Goal: Transaction & Acquisition: Purchase product/service

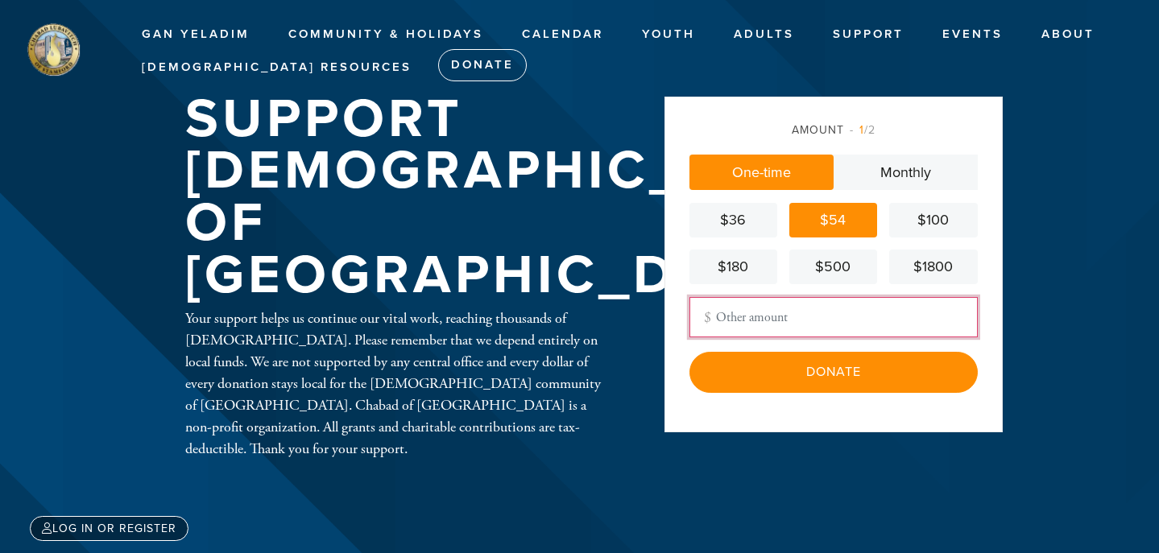
click at [870, 329] on input "Other Amount" at bounding box center [833, 317] width 288 height 40
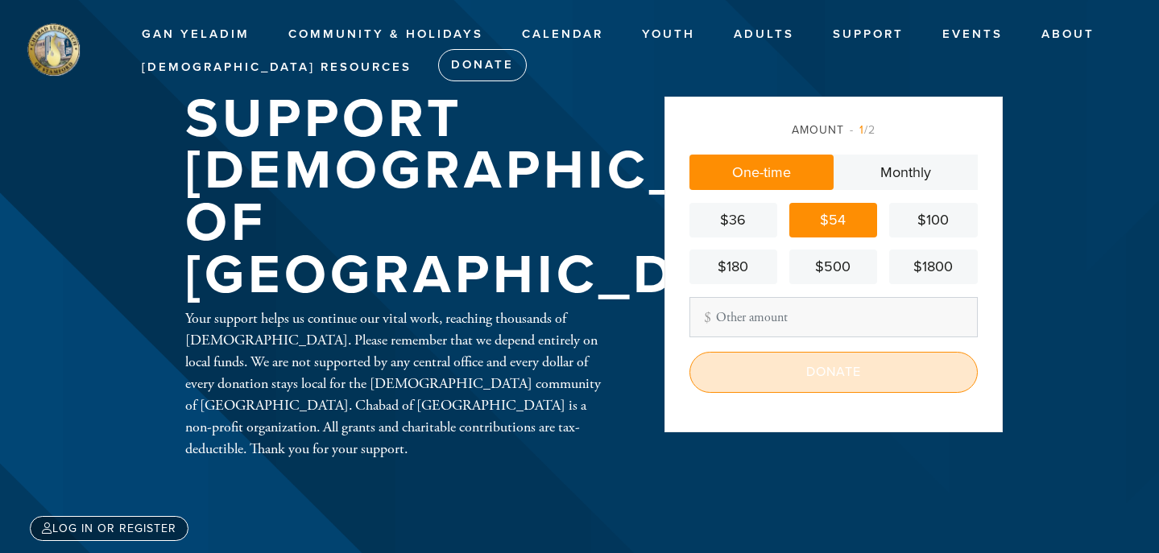
click at [870, 367] on input "Donate" at bounding box center [833, 372] width 288 height 40
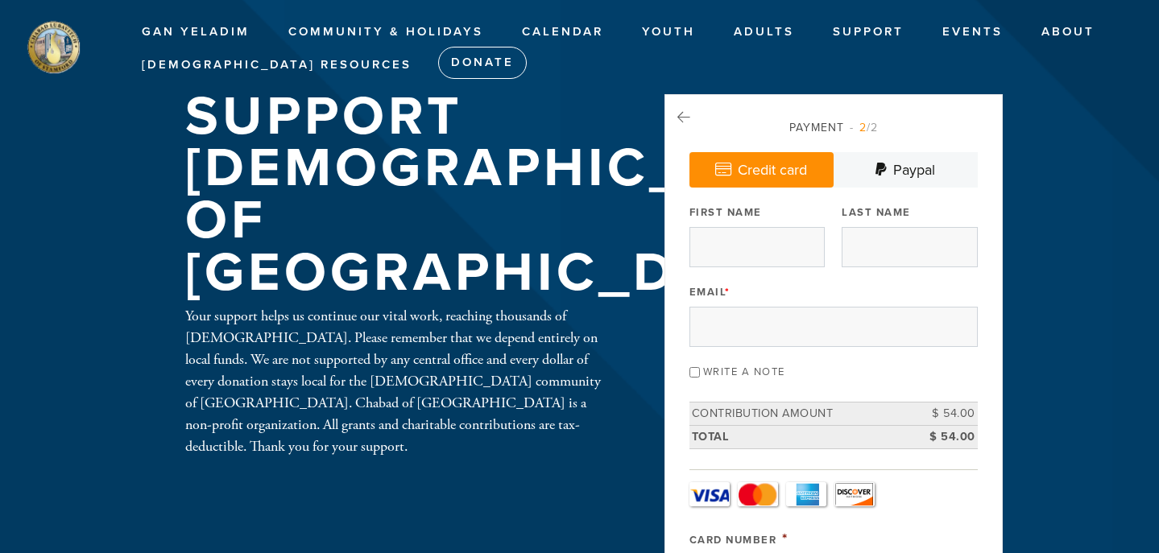
scroll to position [3, 0]
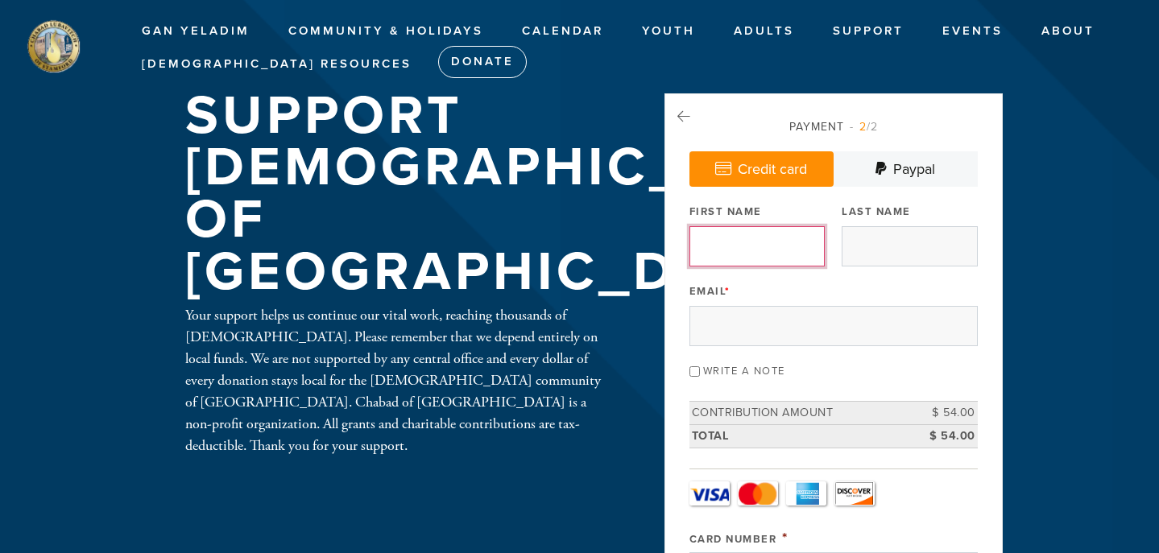
click at [793, 255] on input "First Name" at bounding box center [756, 246] width 135 height 40
type input "[PERSON_NAME]"
type input "Sroka"
type input "amyksroka@gmail.com"
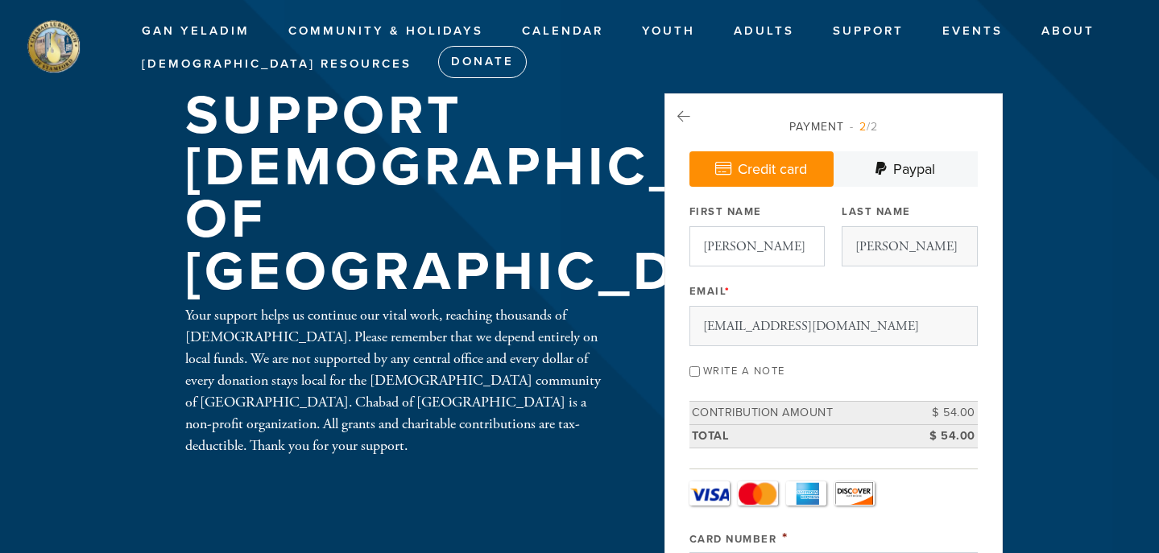
type input "112 Elmbrook Drive"
type input "Stamford"
type input "United States"
type input "CT"
type input "06906"
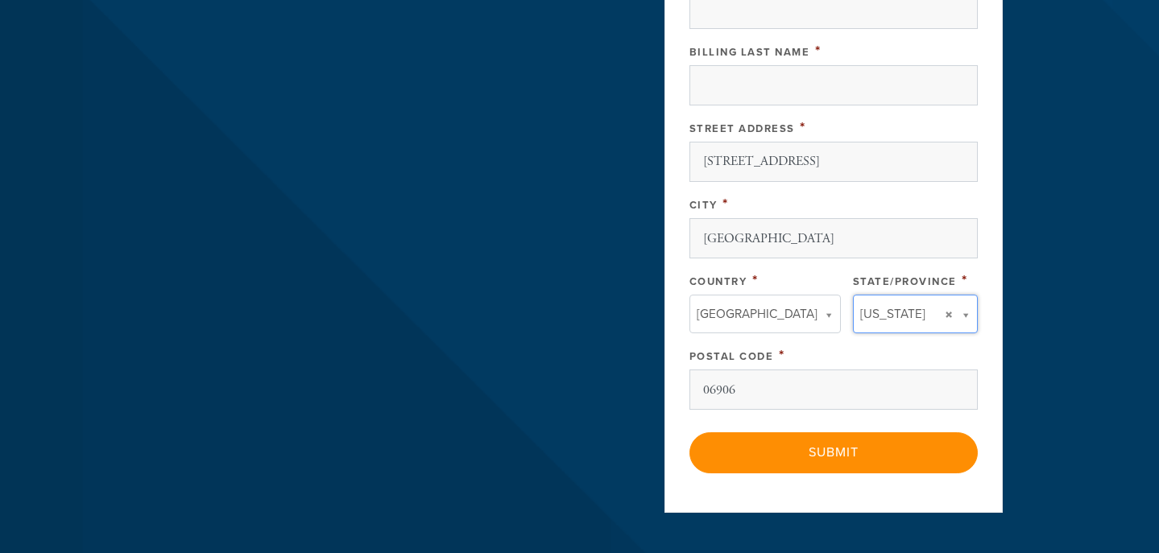
type input "CT"
type input "United States"
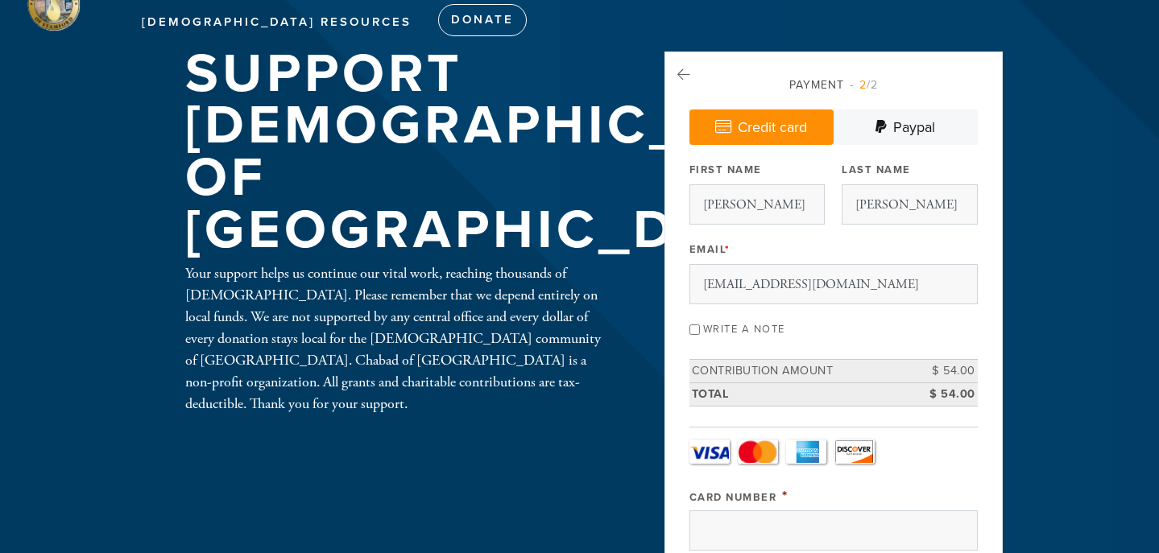
scroll to position [64, 0]
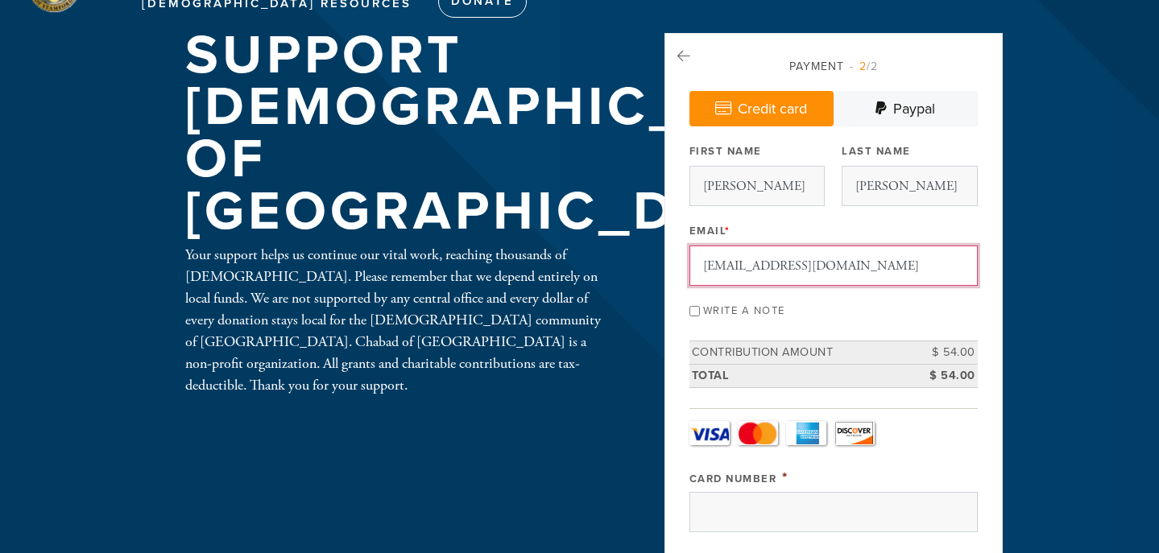
click at [769, 260] on input "amyksroka@gmail.com" at bounding box center [833, 266] width 288 height 40
type input "amynkohen@hotmail.com"
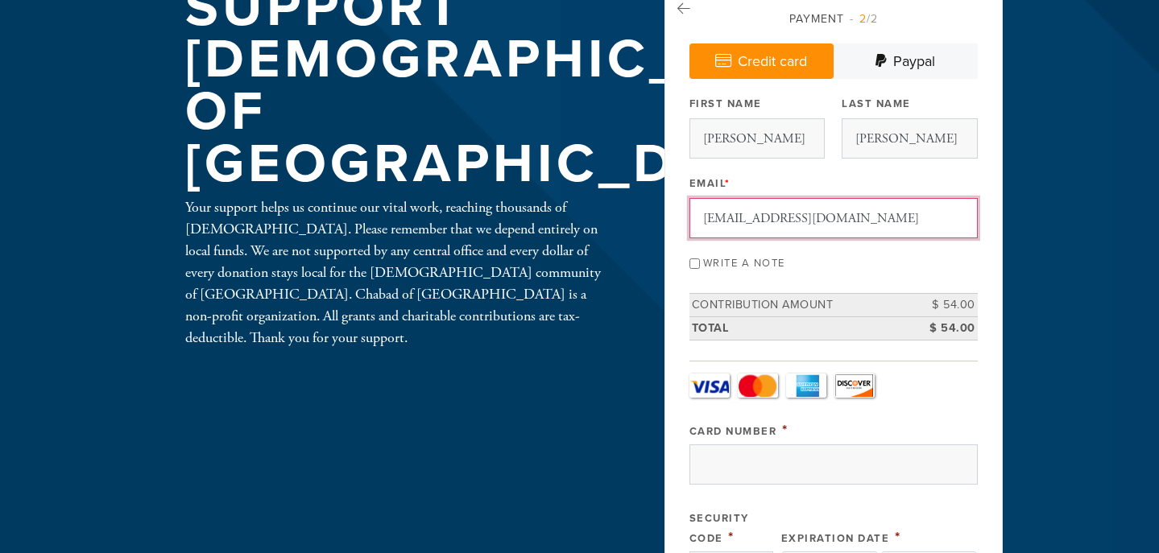
scroll to position [112, 0]
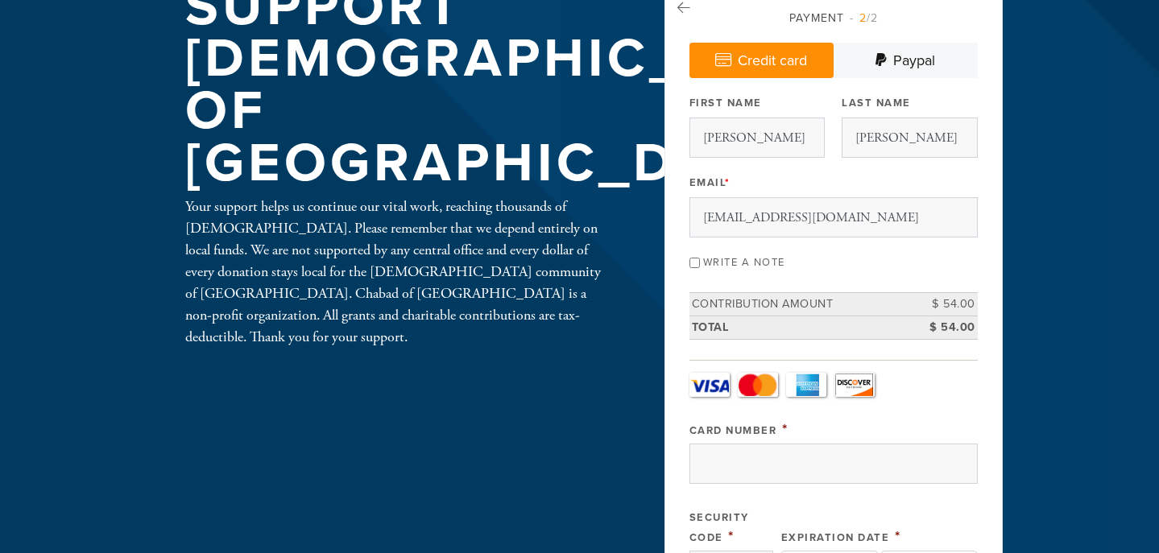
click at [746, 262] on label "Write a note" at bounding box center [744, 262] width 82 height 13
click at [700, 262] on input "Write a note" at bounding box center [694, 263] width 10 height 10
checkbox input "true"
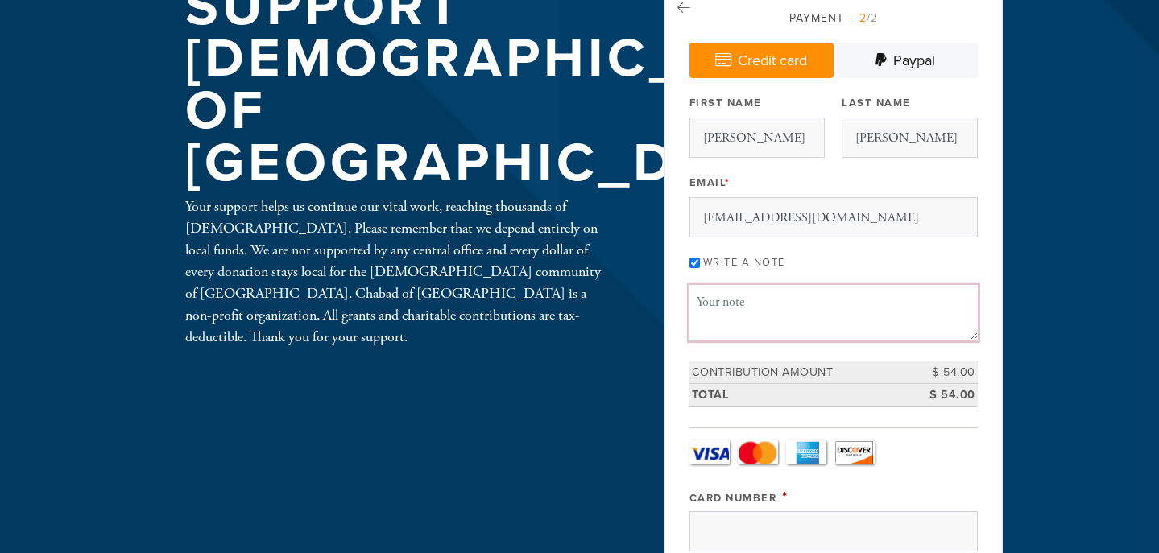
click at [774, 312] on textarea "Message or dedication" at bounding box center [833, 312] width 288 height 55
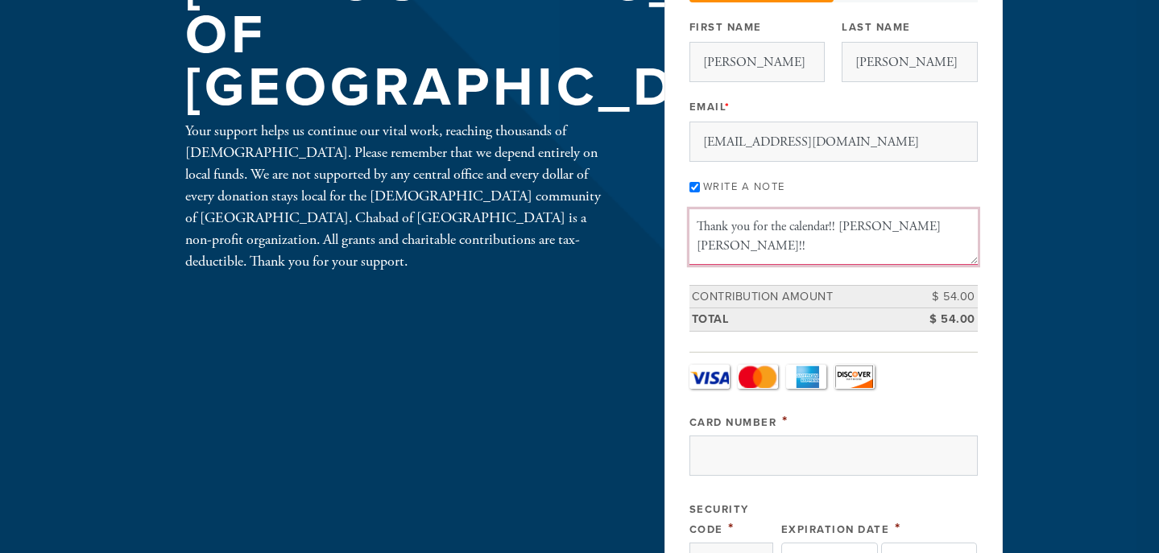
scroll to position [223, 0]
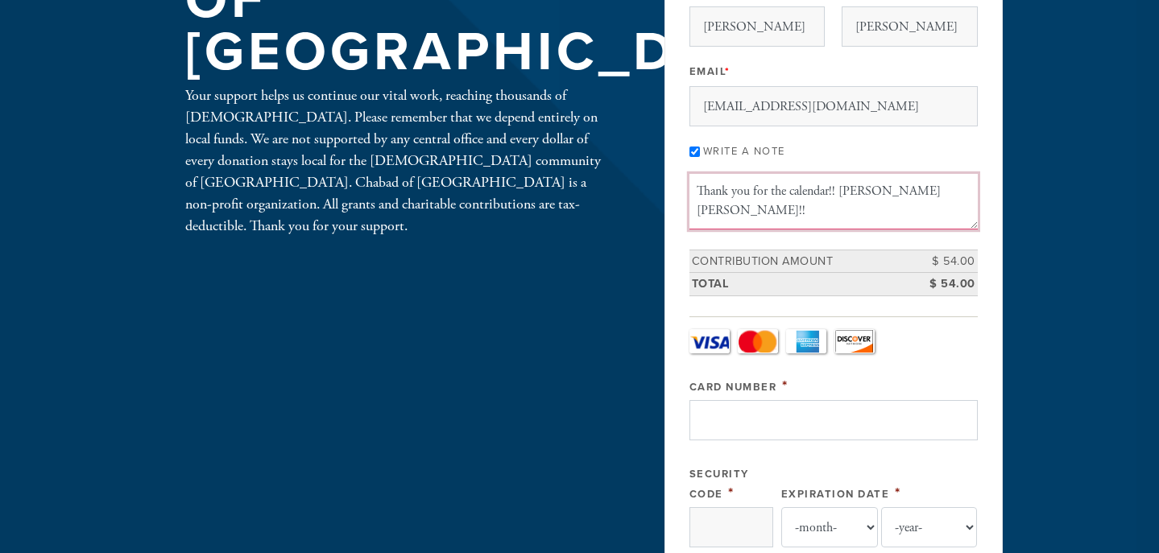
type textarea "Thank you for the calendar!! Shana tova!!"
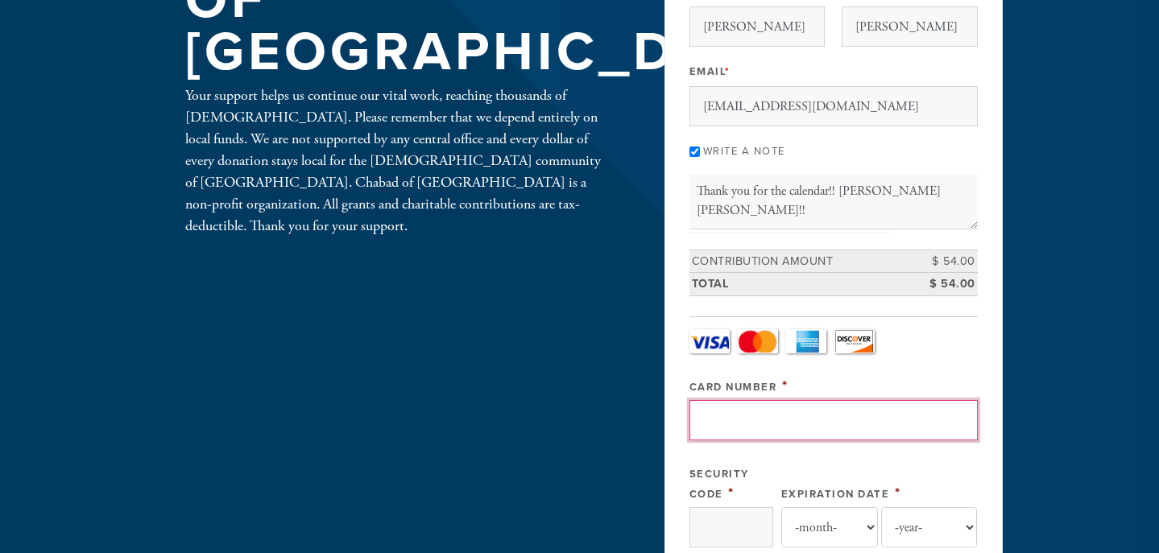
click at [770, 416] on input "Card Number" at bounding box center [833, 420] width 288 height 40
type input "4147202470275460"
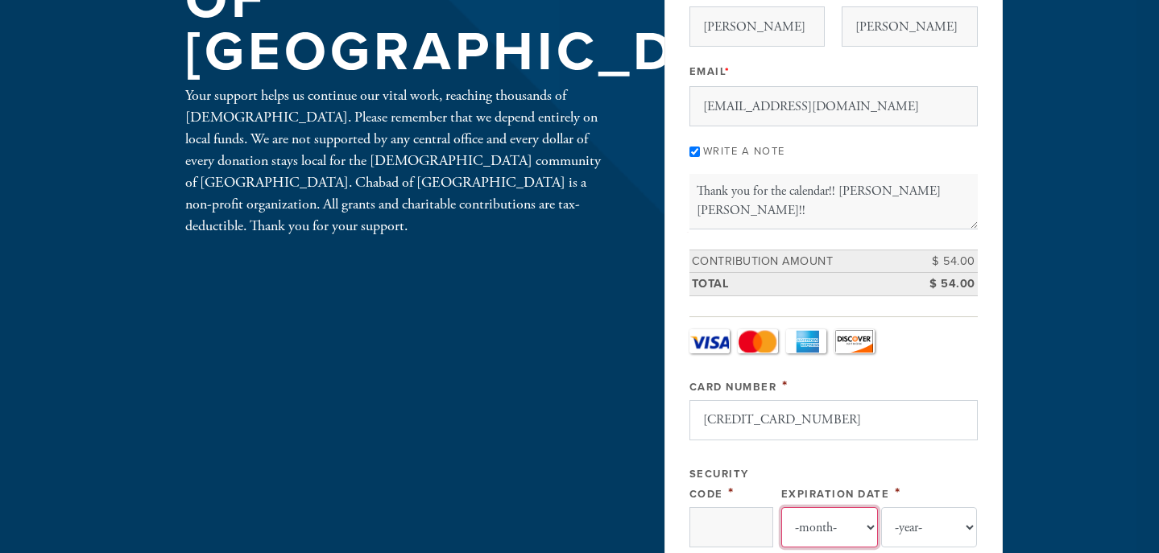
select select "12"
select select "2025"
type input "Amy"
type input "Sroka"
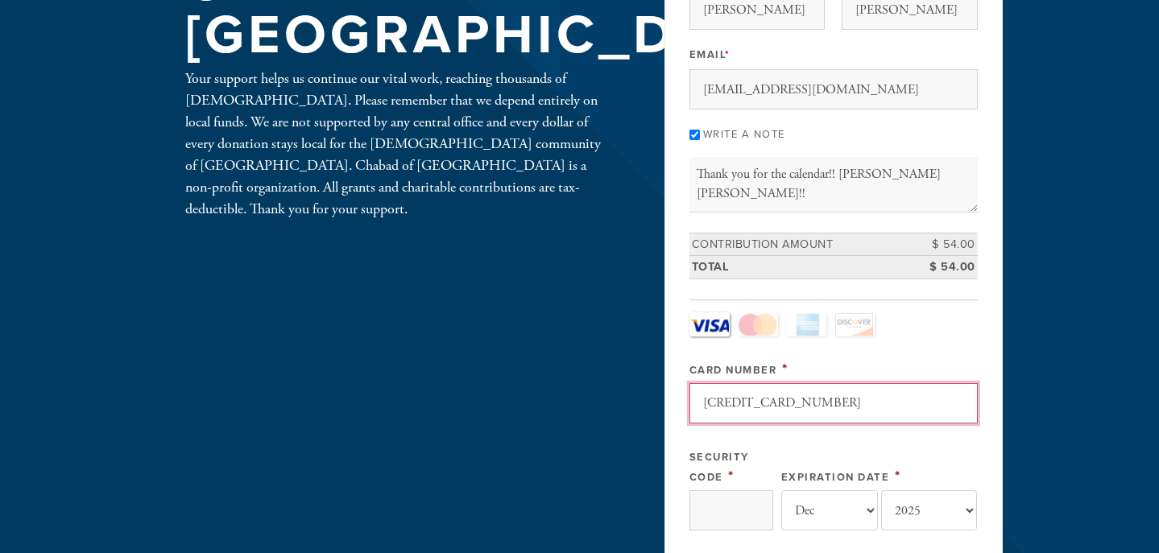
scroll to position [463, 0]
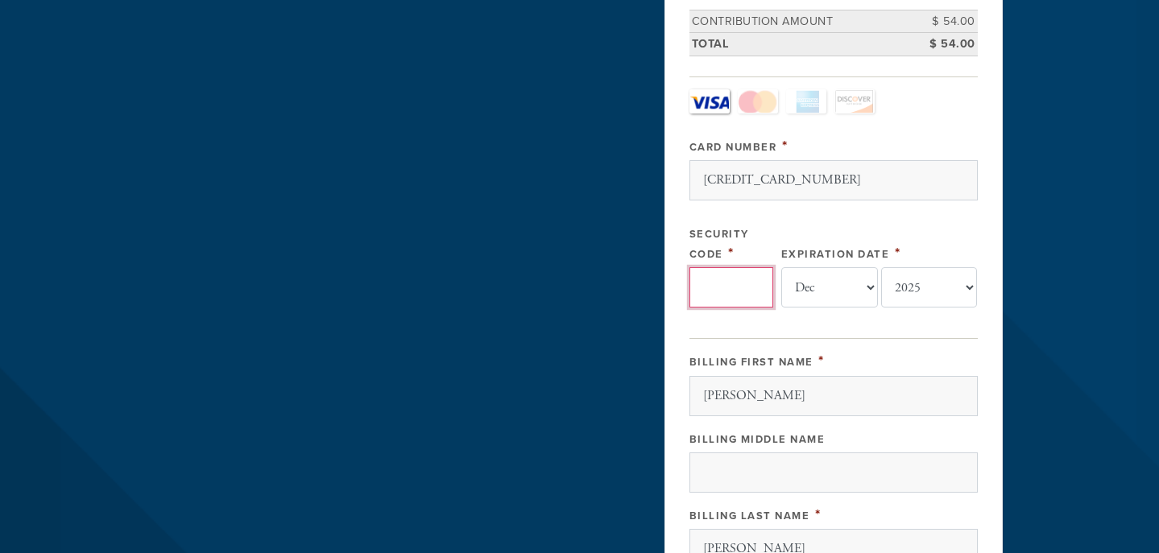
click at [731, 299] on input "Security Code" at bounding box center [731, 287] width 84 height 40
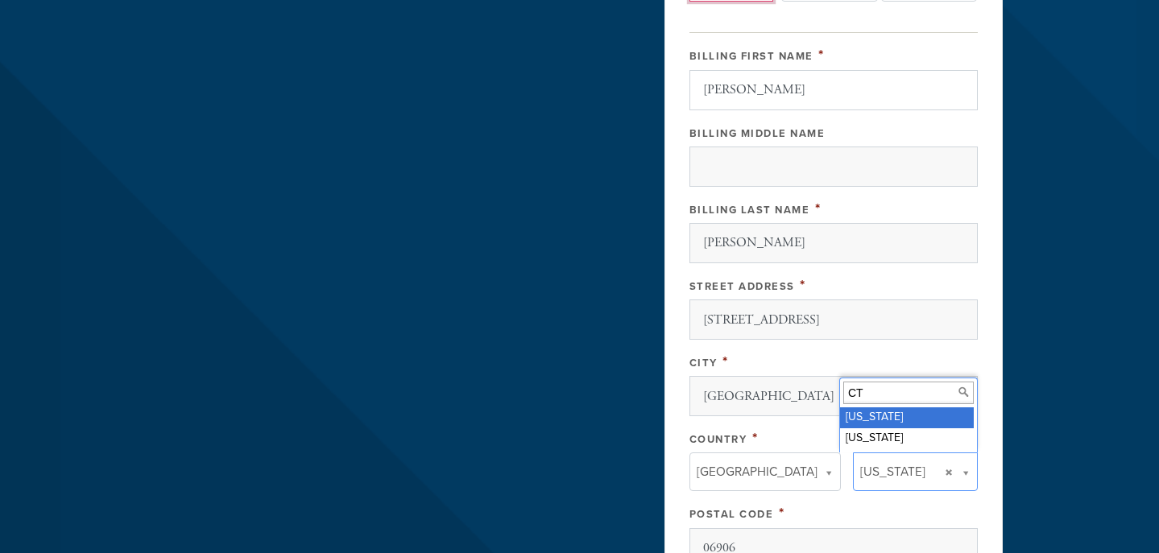
scroll to position [813, 0]
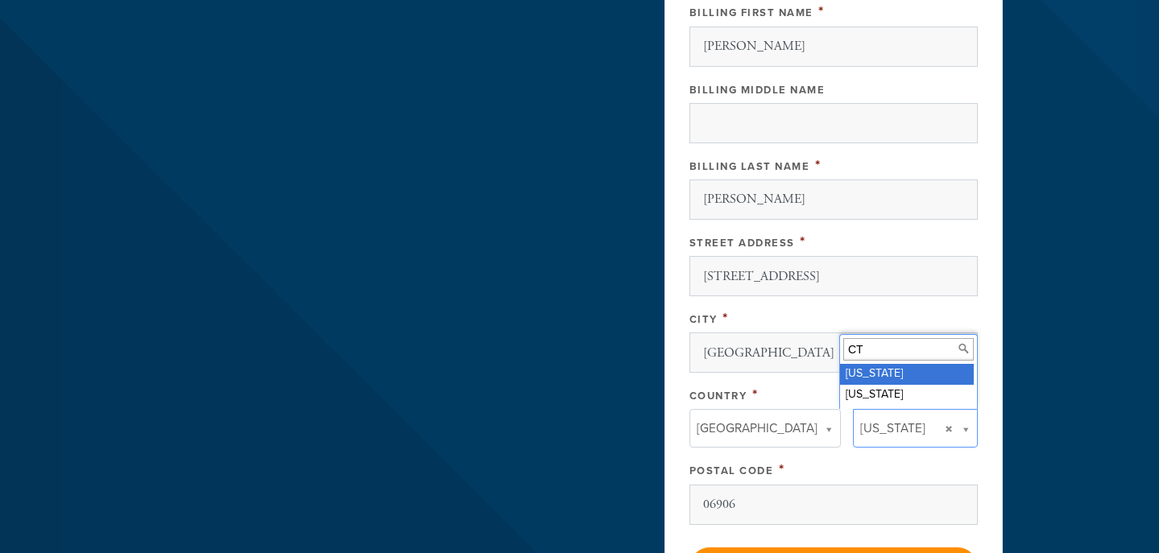
type input "781"
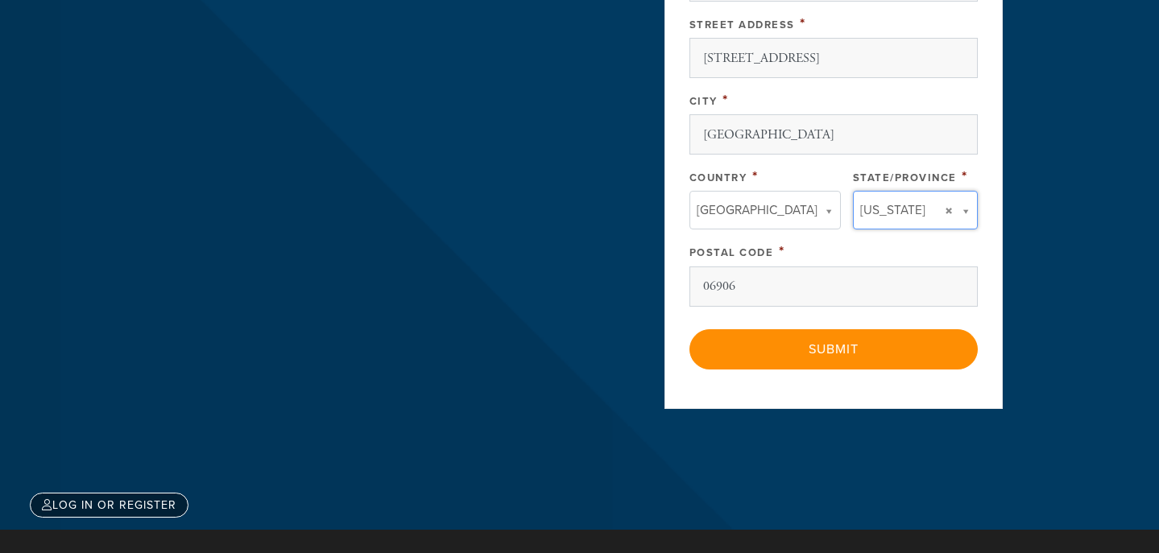
scroll to position [1041, 0]
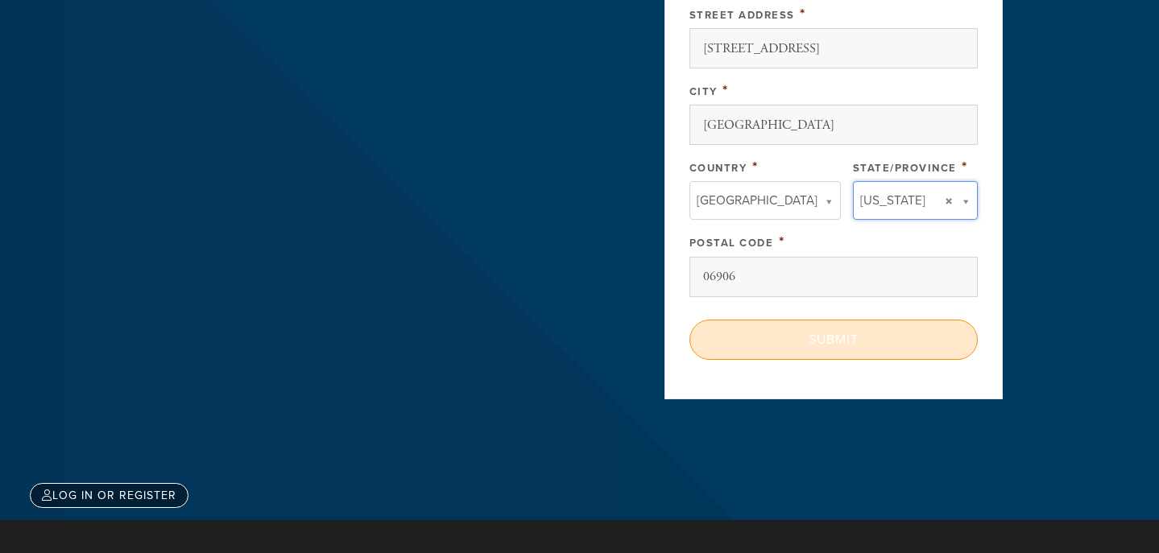
click at [849, 350] on input "Submit" at bounding box center [833, 340] width 288 height 40
